Goal: Complete application form

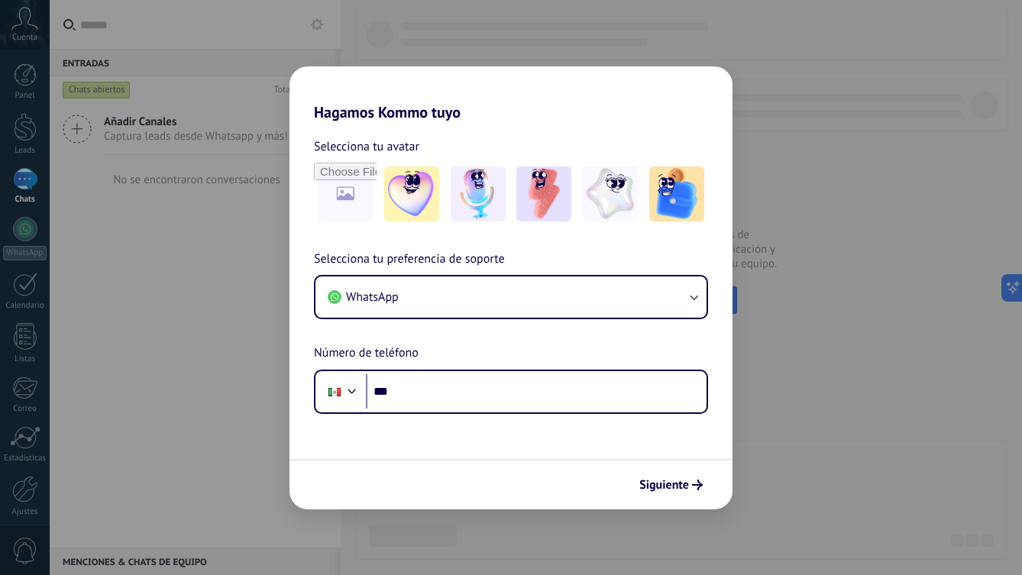
click at [800, 367] on div "Hagamos Kommo tuyo Selecciona tu avatar Selecciona tu preferencia de soporte Wh…" at bounding box center [511, 287] width 1022 height 575
click at [648, 483] on span "Siguiente" at bounding box center [664, 485] width 50 height 11
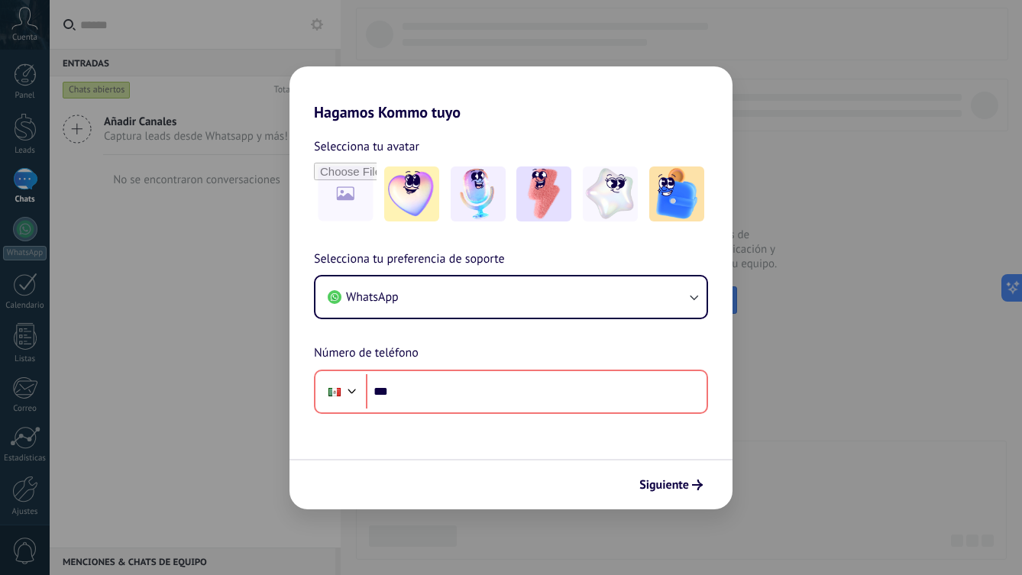
click at [739, 306] on div "Hagamos Kommo tuyo Selecciona tu avatar Selecciona tu preferencia de soporte Wh…" at bounding box center [511, 287] width 1022 height 575
click at [175, 148] on div "Hagamos Kommo tuyo Selecciona tu avatar Selecciona tu preferencia de soporte Wh…" at bounding box center [511, 287] width 1022 height 575
click at [22, 225] on div "Hagamos Kommo tuyo Selecciona tu avatar Selecciona tu preferencia de soporte Wh…" at bounding box center [511, 287] width 1022 height 575
click at [23, 173] on div "Hagamos Kommo tuyo Selecciona tu avatar Selecciona tu preferencia de soporte Wh…" at bounding box center [511, 287] width 1022 height 575
